Goal: Task Accomplishment & Management: Use online tool/utility

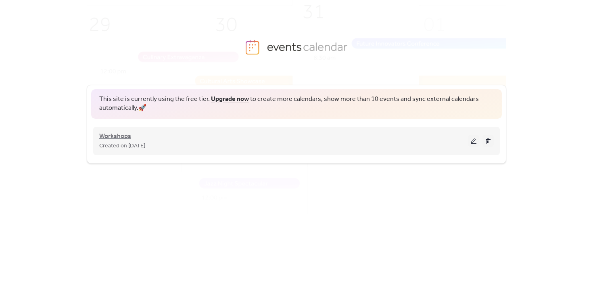
click at [115, 136] on span "Workshops" at bounding box center [115, 136] width 32 height 10
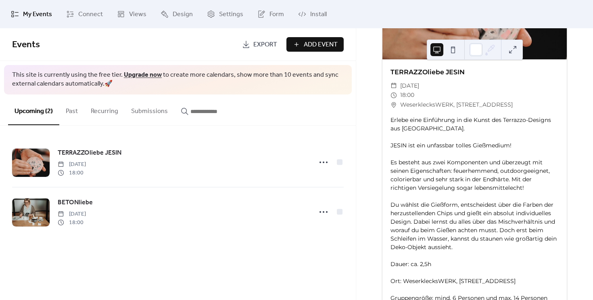
scroll to position [117, 0]
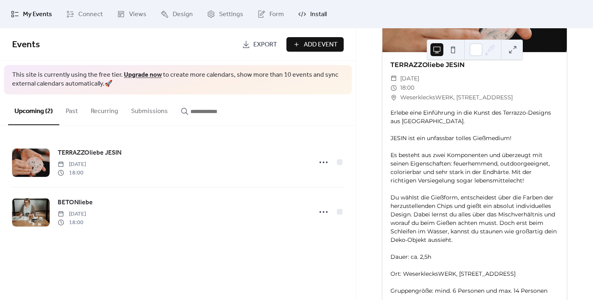
click at [320, 17] on span "Install" at bounding box center [318, 15] width 17 height 10
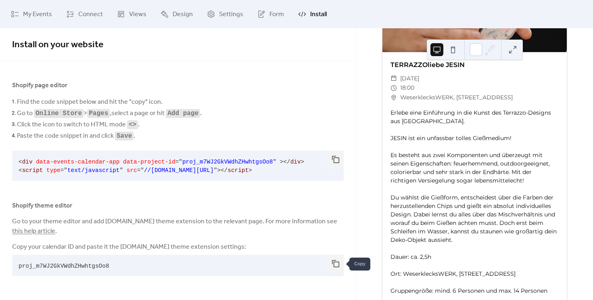
click at [331, 264] on button "button" at bounding box center [335, 263] width 16 height 18
click at [248, 102] on li "Find the code snippet below and hit the "copy" icon." at bounding box center [180, 101] width 327 height 11
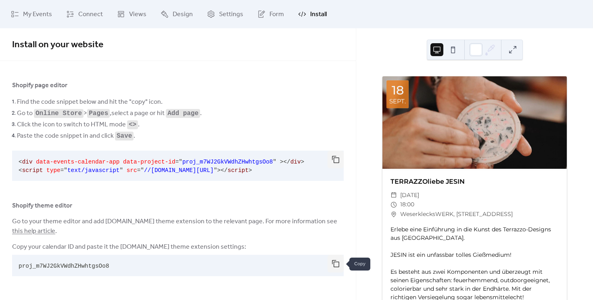
click at [339, 265] on button "button" at bounding box center [335, 263] width 16 height 18
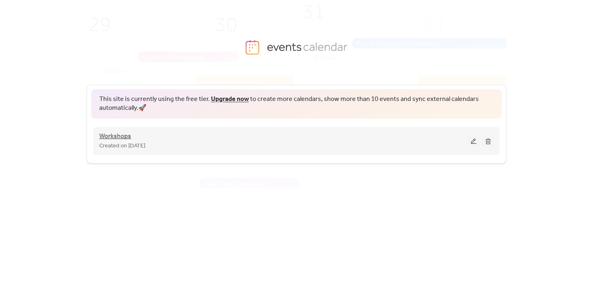
click at [112, 138] on span "Workshops" at bounding box center [115, 136] width 32 height 10
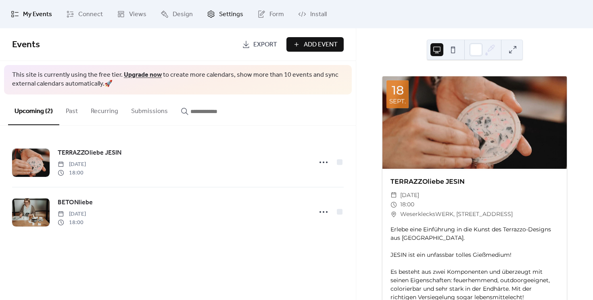
click at [224, 10] on span "Settings" at bounding box center [231, 15] width 24 height 10
